Goal: Check status: Check status

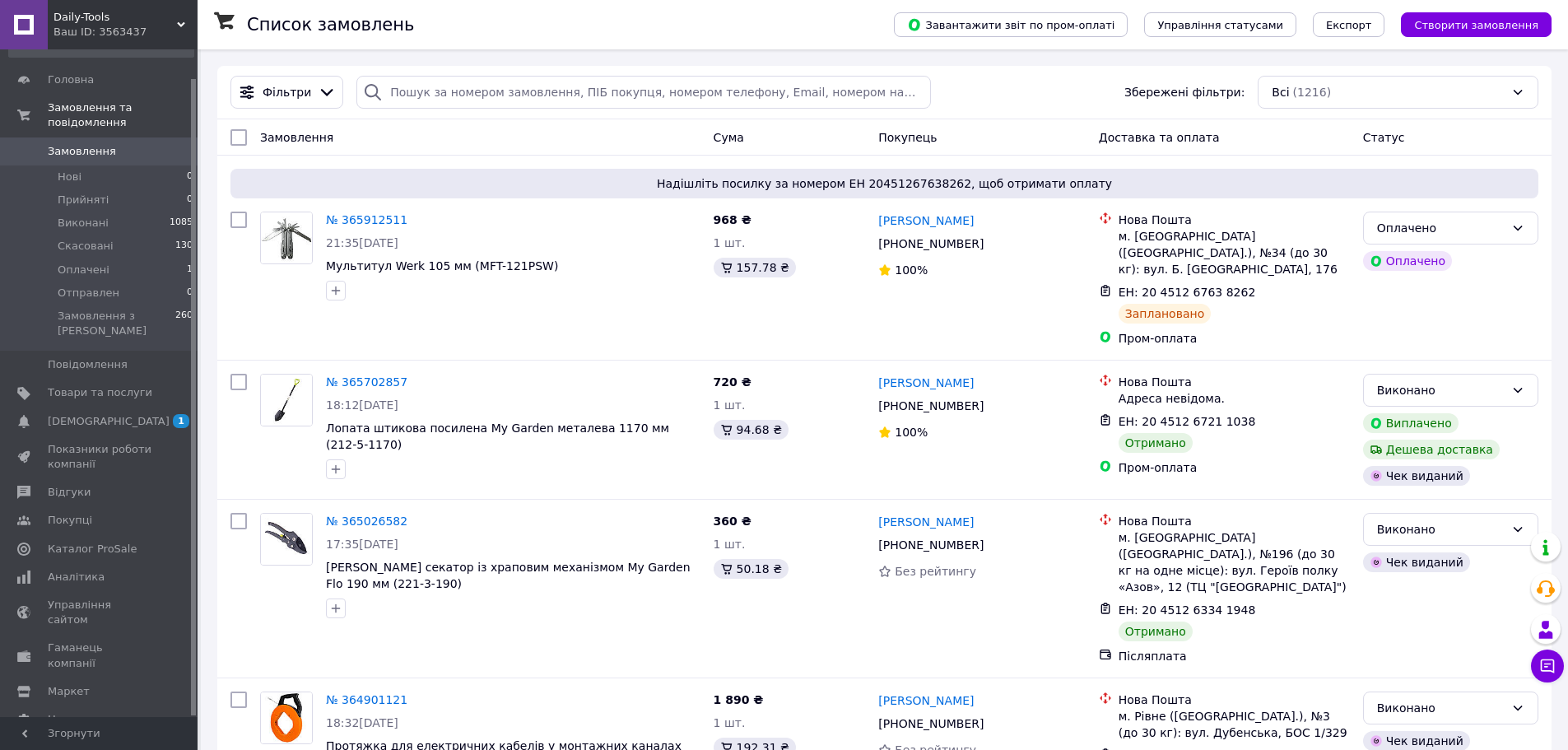
click at [180, 21] on icon at bounding box center [181, 25] width 8 height 8
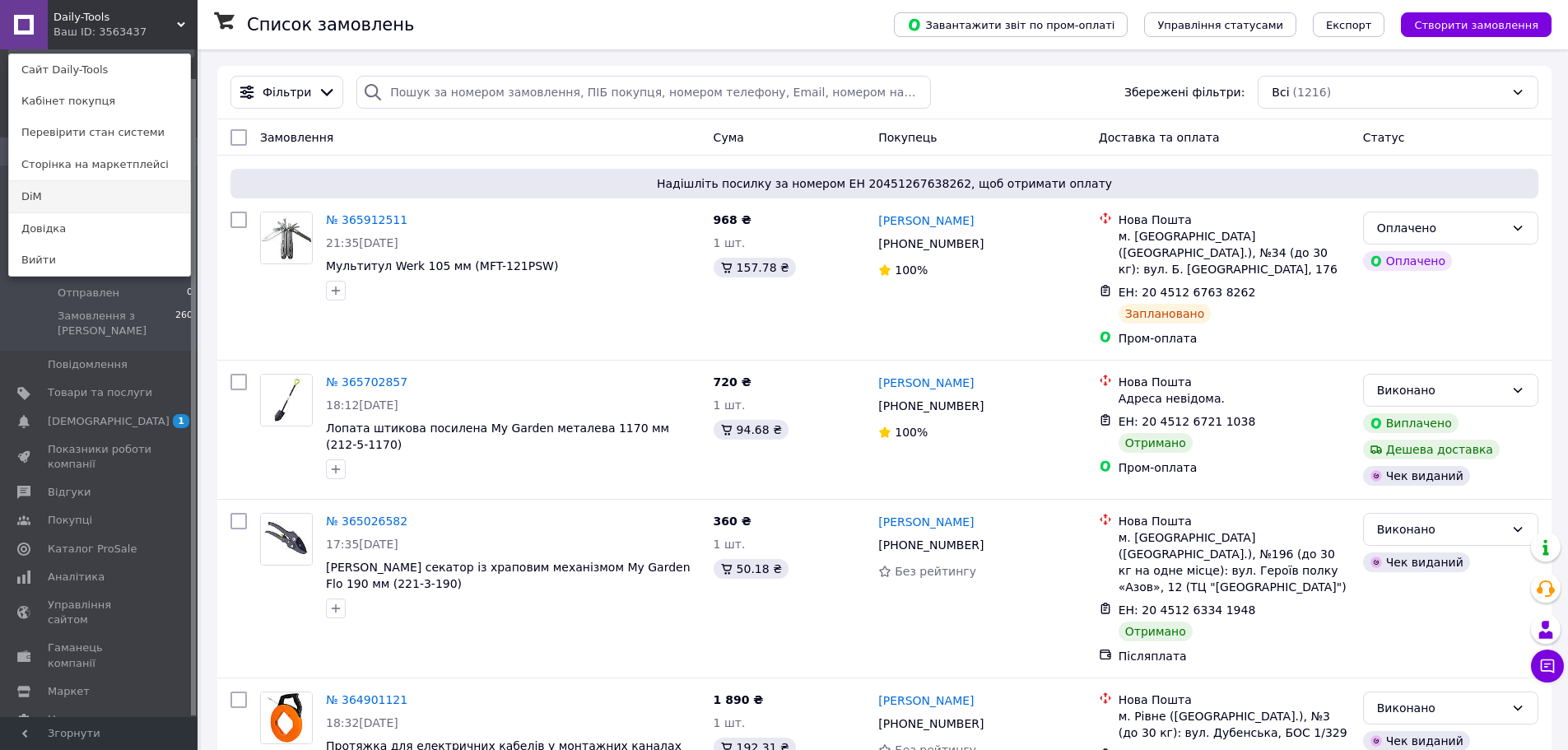
click at [69, 196] on link "DiM" at bounding box center [100, 197] width 181 height 31
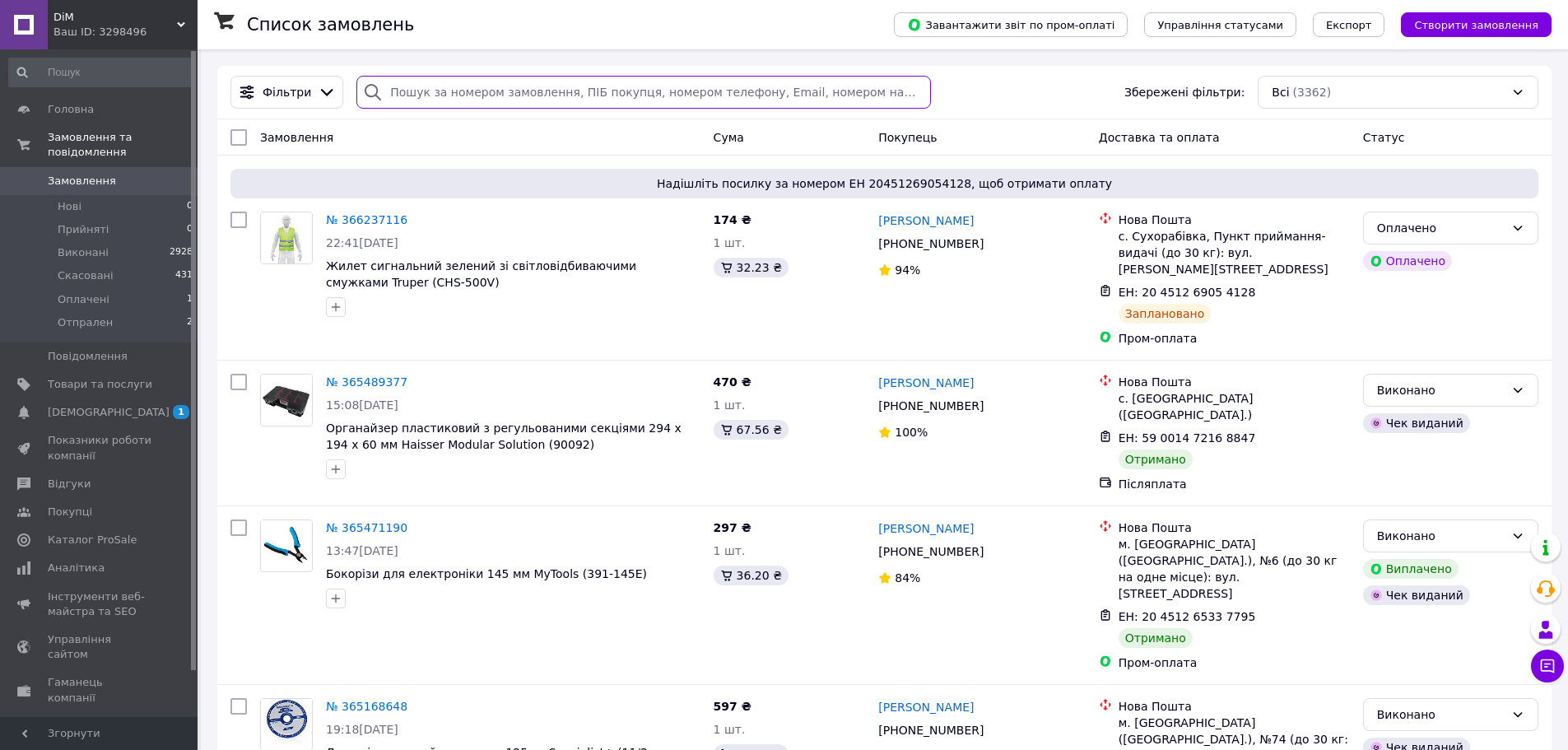
drag, startPoint x: 419, startPoint y: 98, endPoint x: 480, endPoint y: 115, distance: 63.3
click at [418, 98] on input "search" at bounding box center [643, 92] width 573 height 33
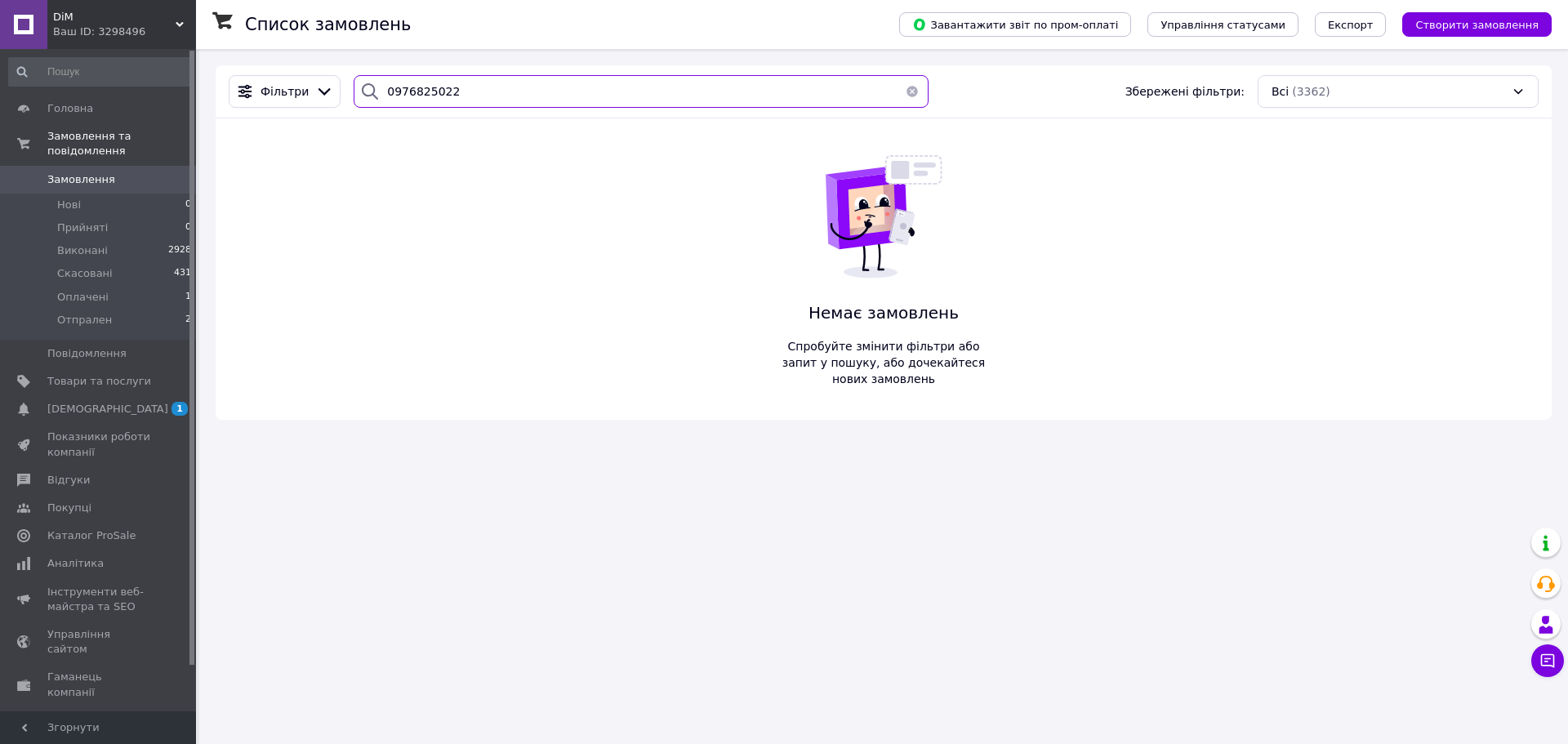
drag, startPoint x: 480, startPoint y: 87, endPoint x: 371, endPoint y: 92, distance: 109.1
click at [371, 92] on div "0976825022" at bounding box center [640, 92] width 575 height 33
type input "0976825022"
click at [181, 23] on icon at bounding box center [180, 25] width 8 height 8
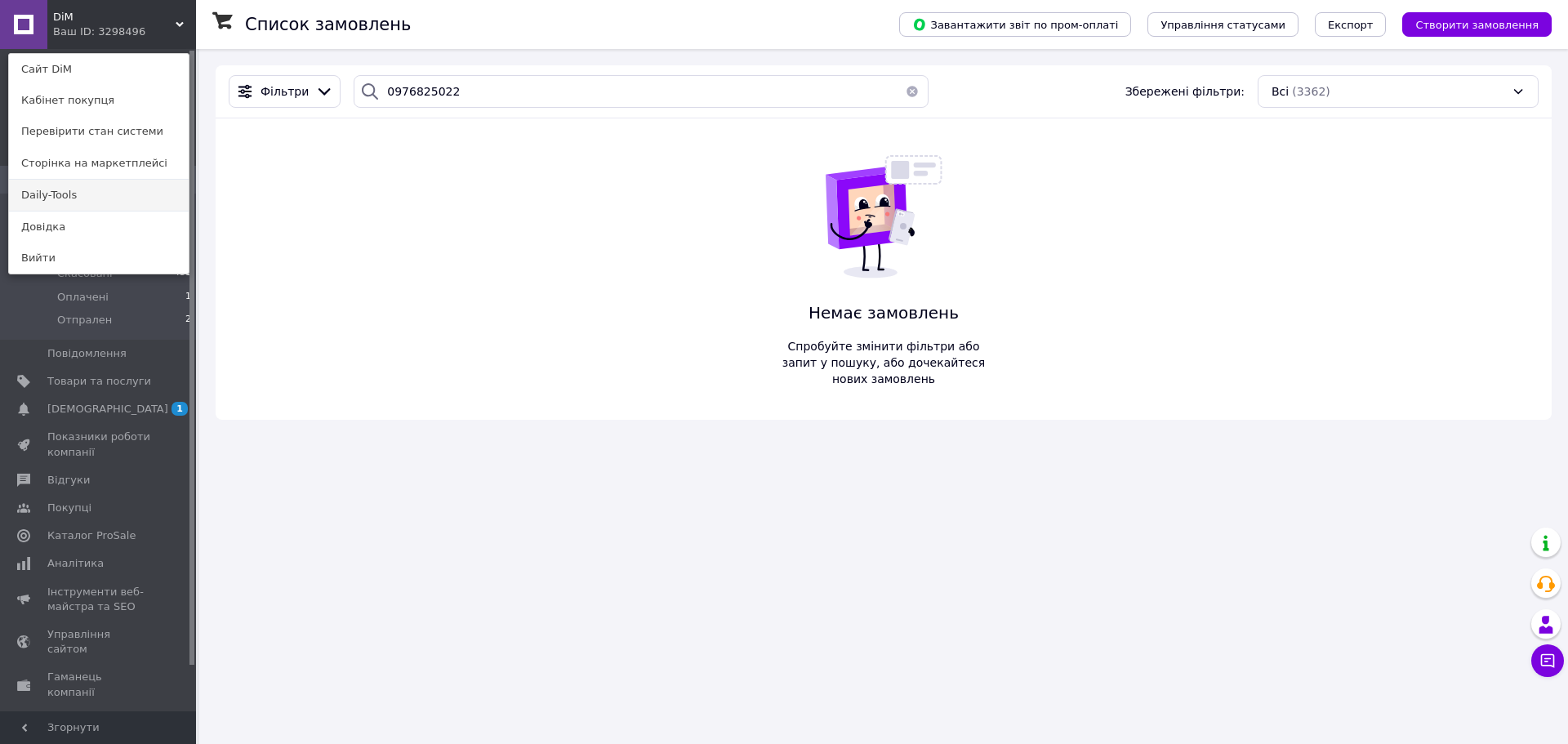
click at [95, 190] on link "Daily-Tools" at bounding box center [99, 195] width 180 height 31
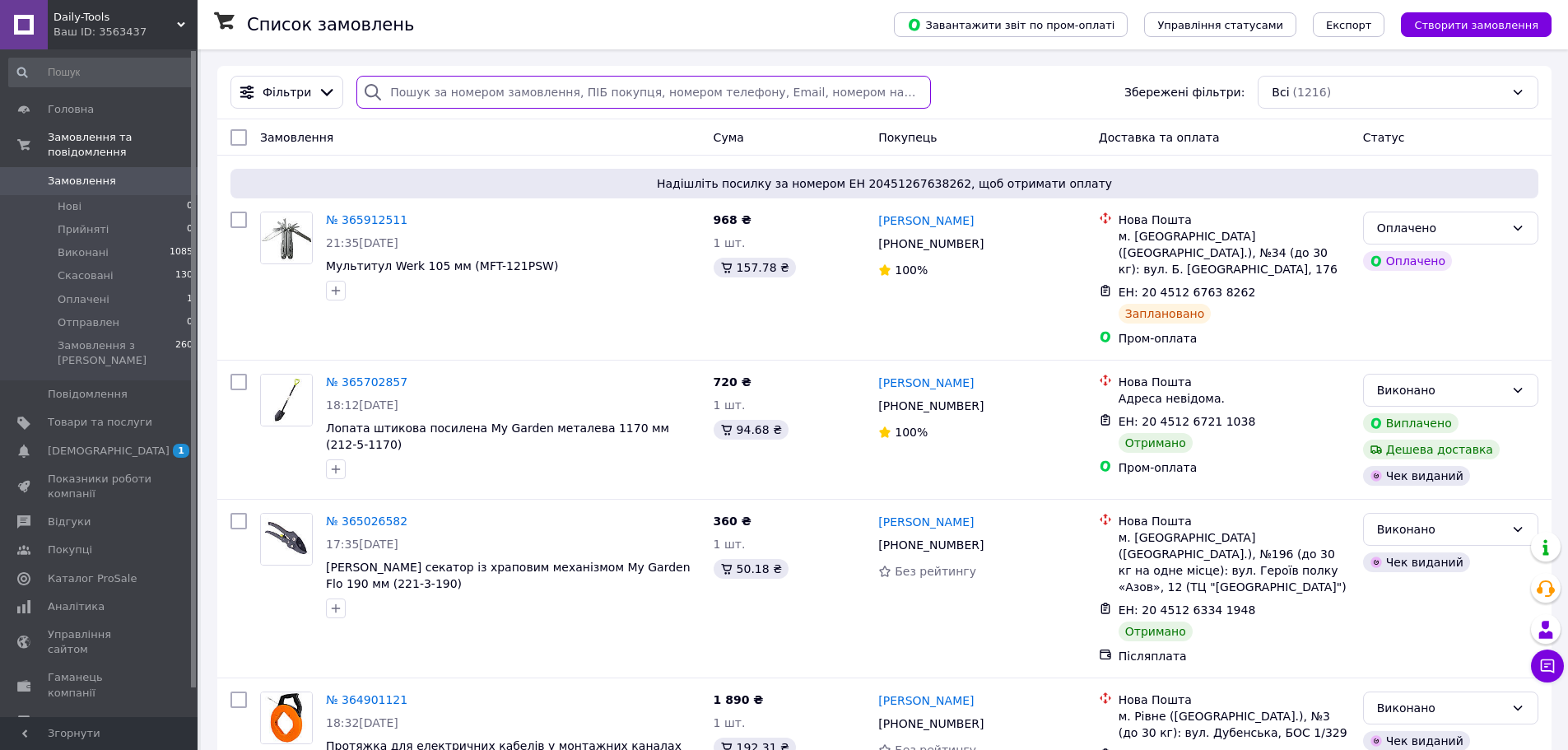
click at [410, 91] on input "search" at bounding box center [643, 92] width 573 height 33
paste input "0976825022"
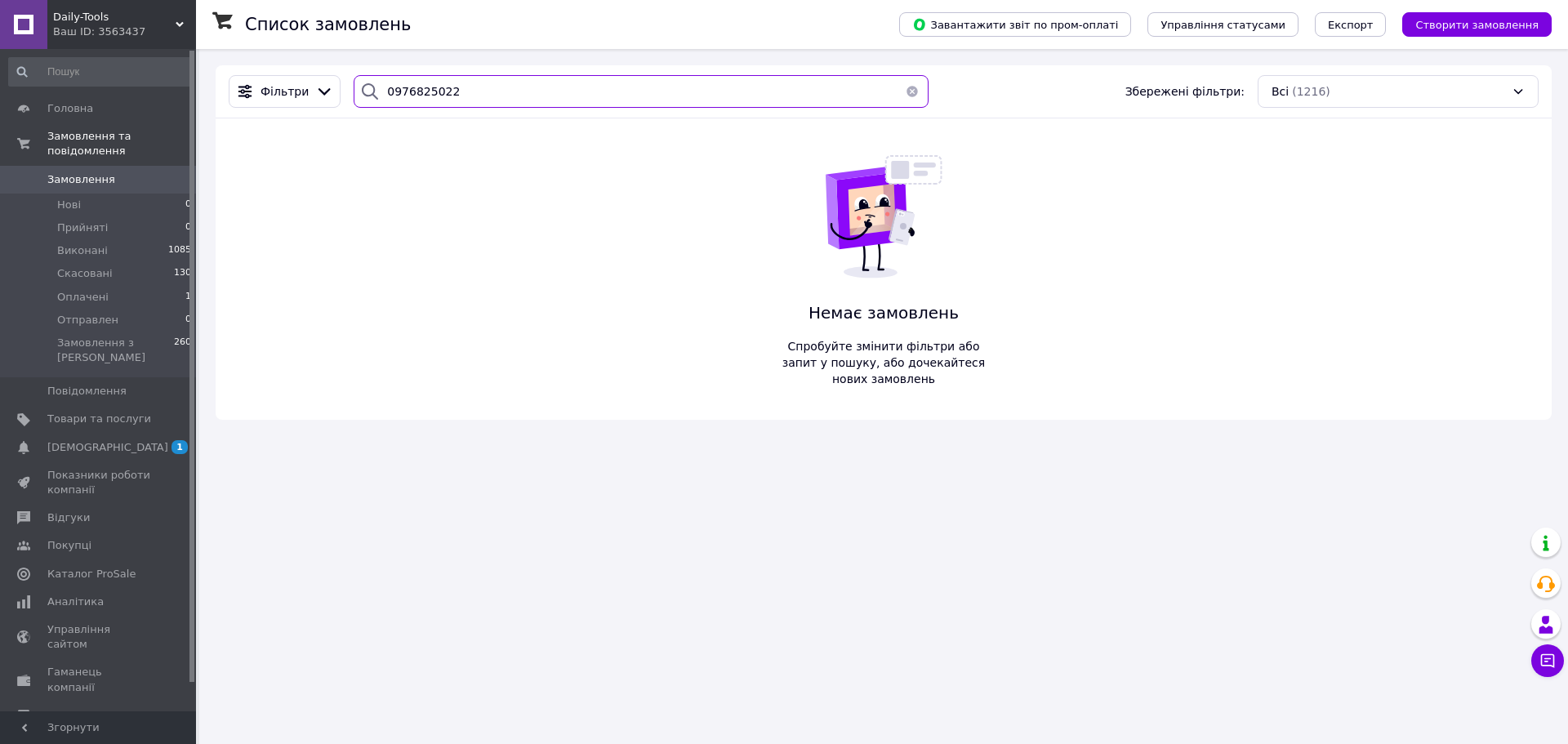
type input "0976825022"
click at [90, 173] on span "Замовлення" at bounding box center [81, 180] width 68 height 15
